Goal: Information Seeking & Learning: Understand process/instructions

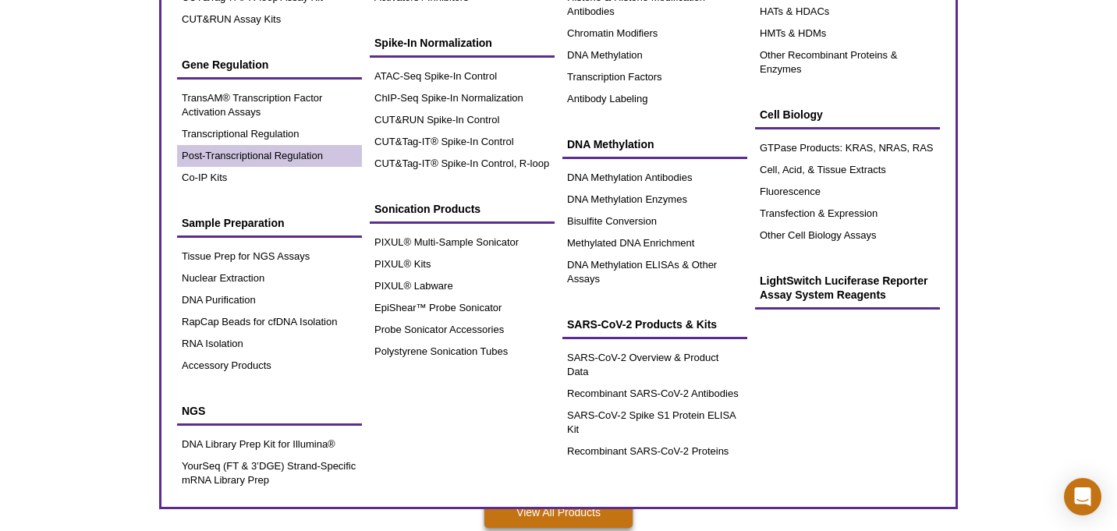
scroll to position [256, 0]
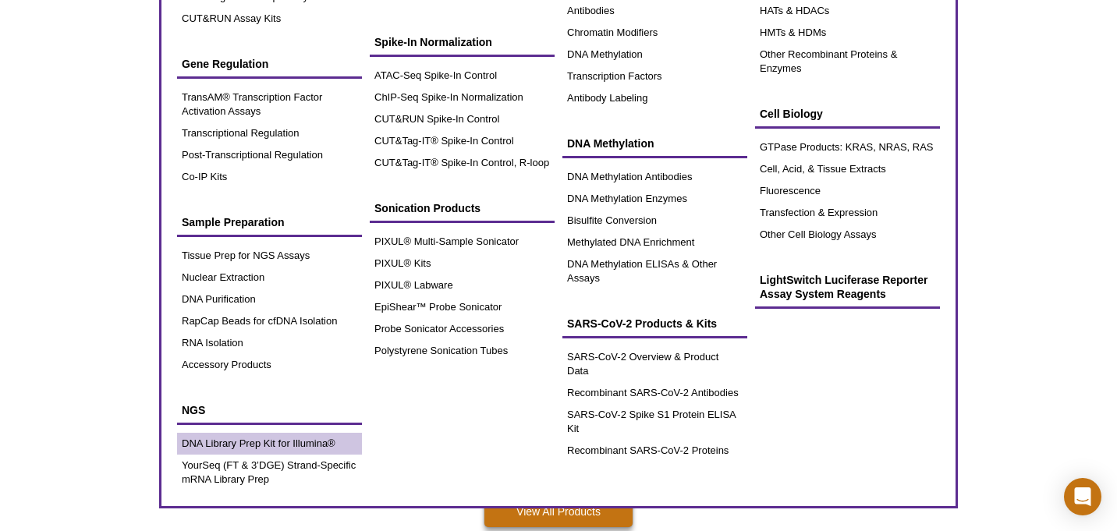
click at [254, 441] on link "DNA Library Prep Kit for Illumina®" at bounding box center [269, 444] width 185 height 22
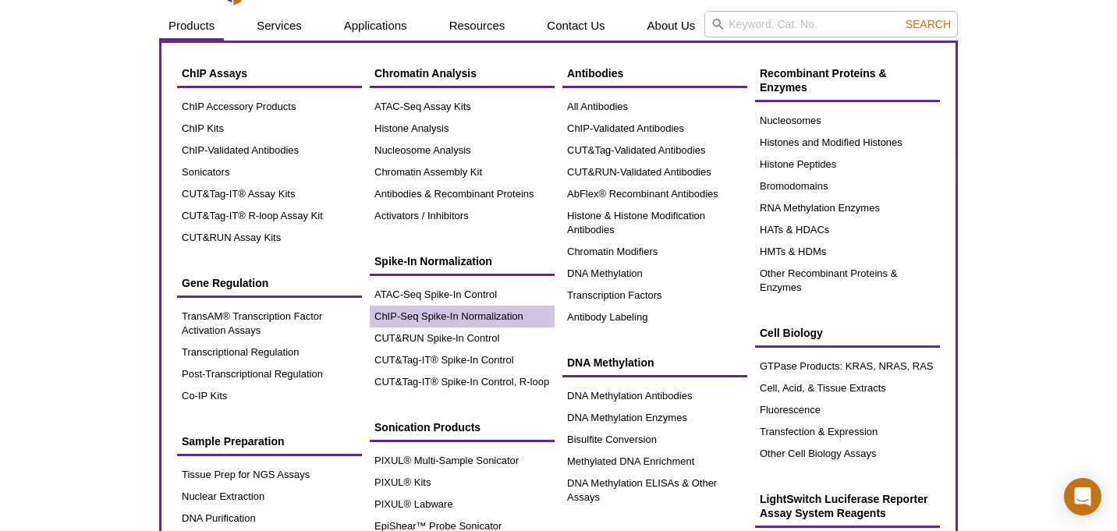
scroll to position [36, 0]
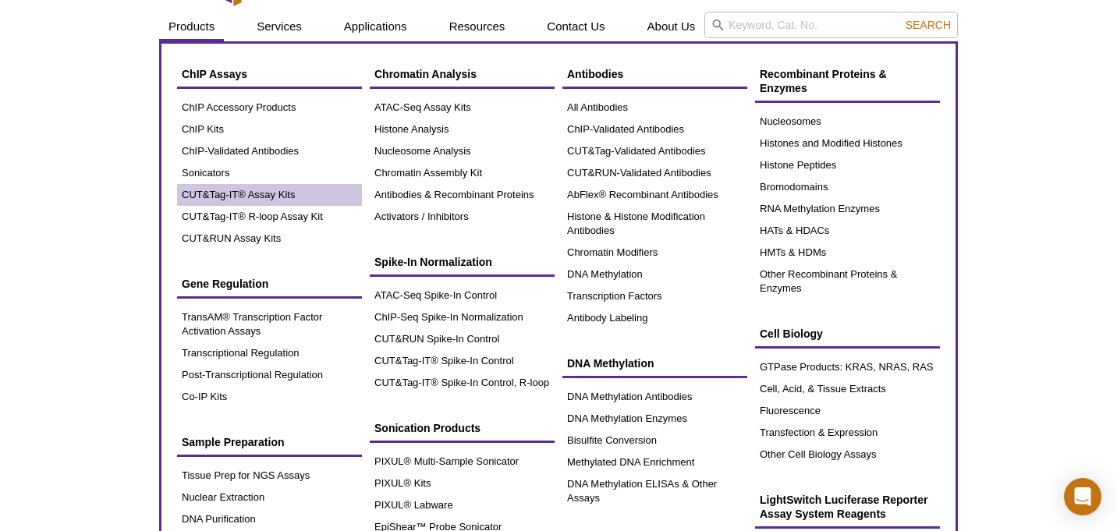
click at [243, 196] on link "CUT&Tag-IT® Assay Kits" at bounding box center [269, 195] width 185 height 22
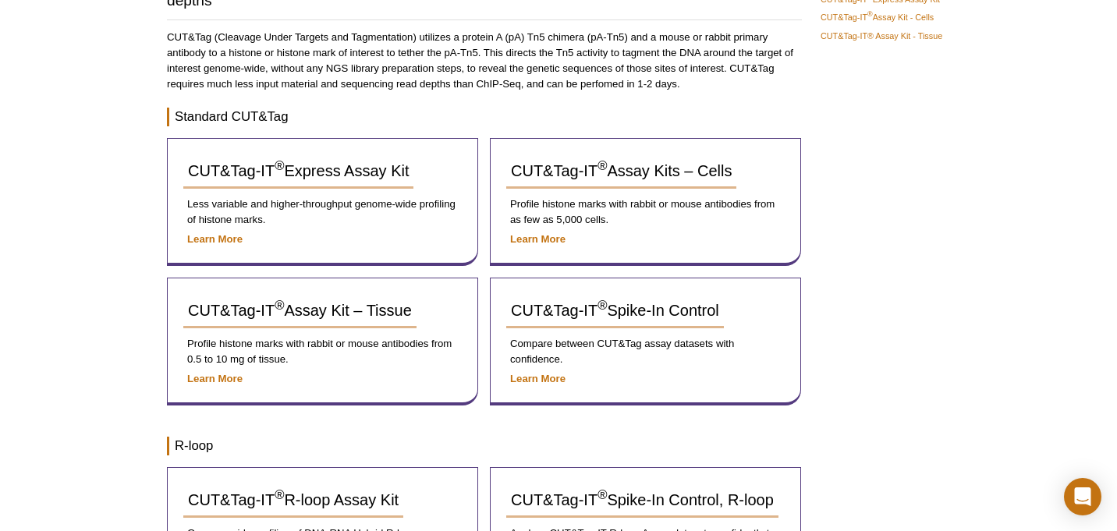
scroll to position [163, 0]
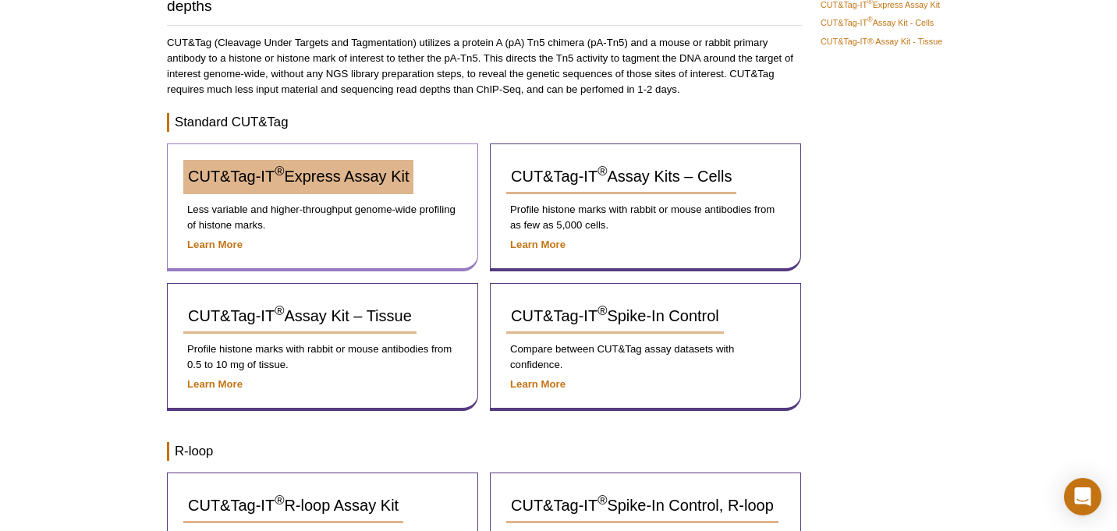
click at [318, 180] on span "CUT&Tag-IT ® Express Assay Kit" at bounding box center [298, 176] width 221 height 17
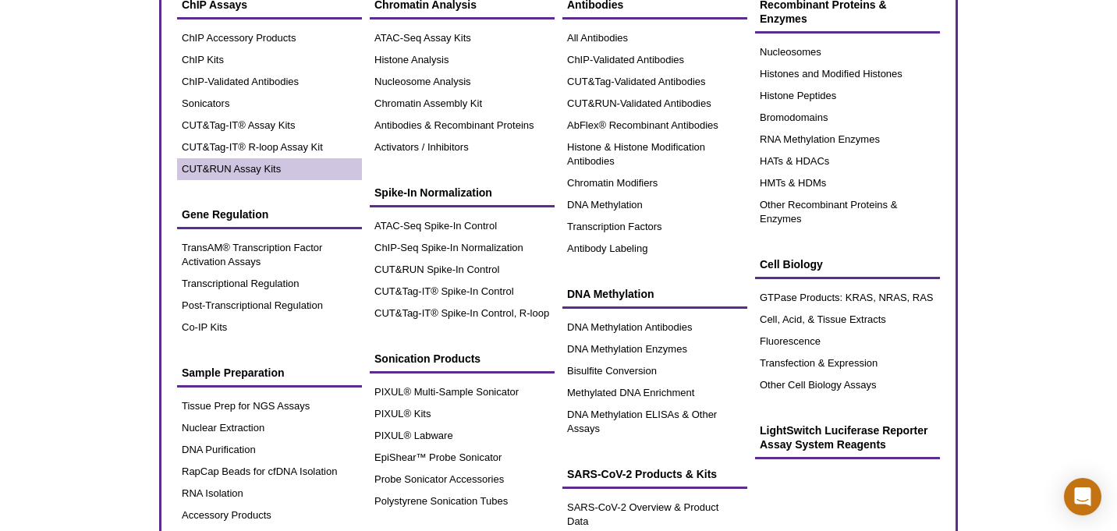
scroll to position [129, 0]
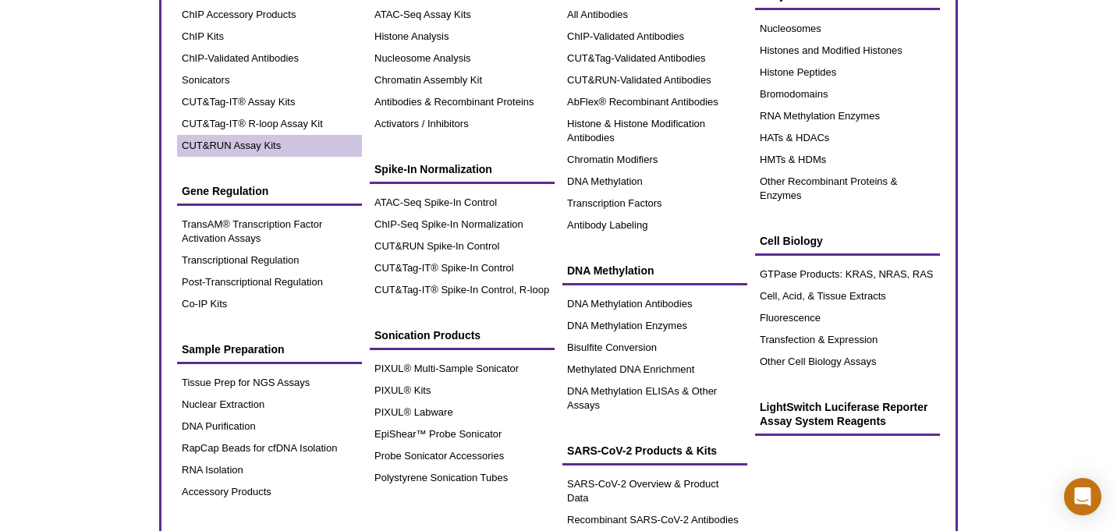
click at [236, 147] on link "CUT&RUN Assay Kits" at bounding box center [269, 146] width 185 height 22
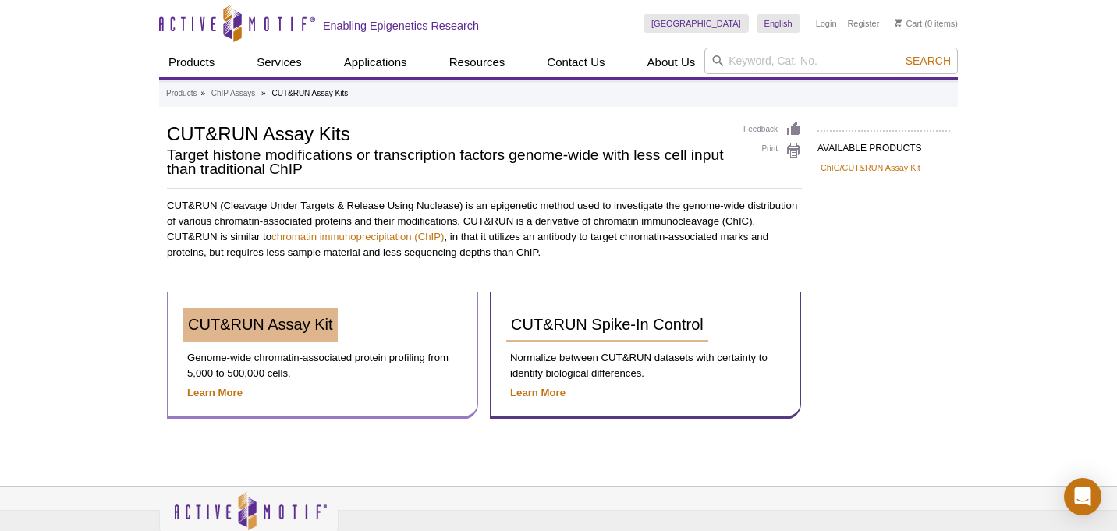
click at [264, 325] on span "CUT&RUN Assay Kit" at bounding box center [260, 324] width 145 height 17
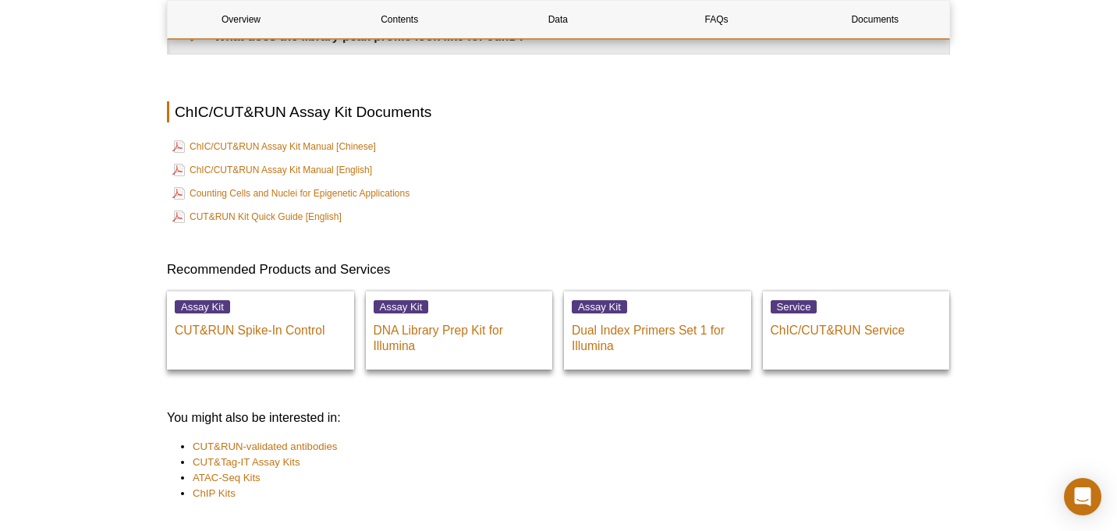
scroll to position [5261, 0]
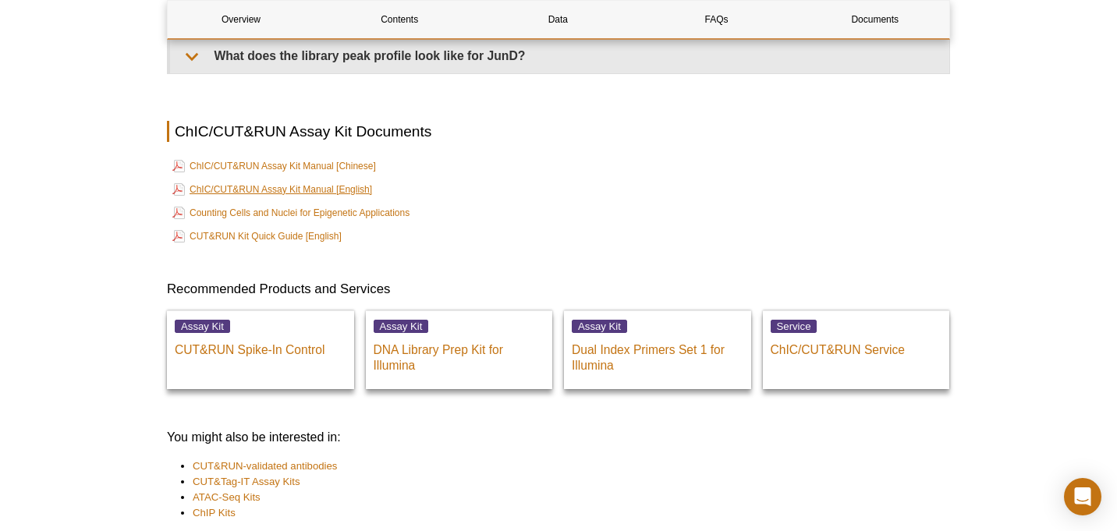
click at [279, 187] on link "ChIC/CUT&RUN Assay Kit Manual [English]" at bounding box center [272, 189] width 200 height 19
